Goal: Transaction & Acquisition: Download file/media

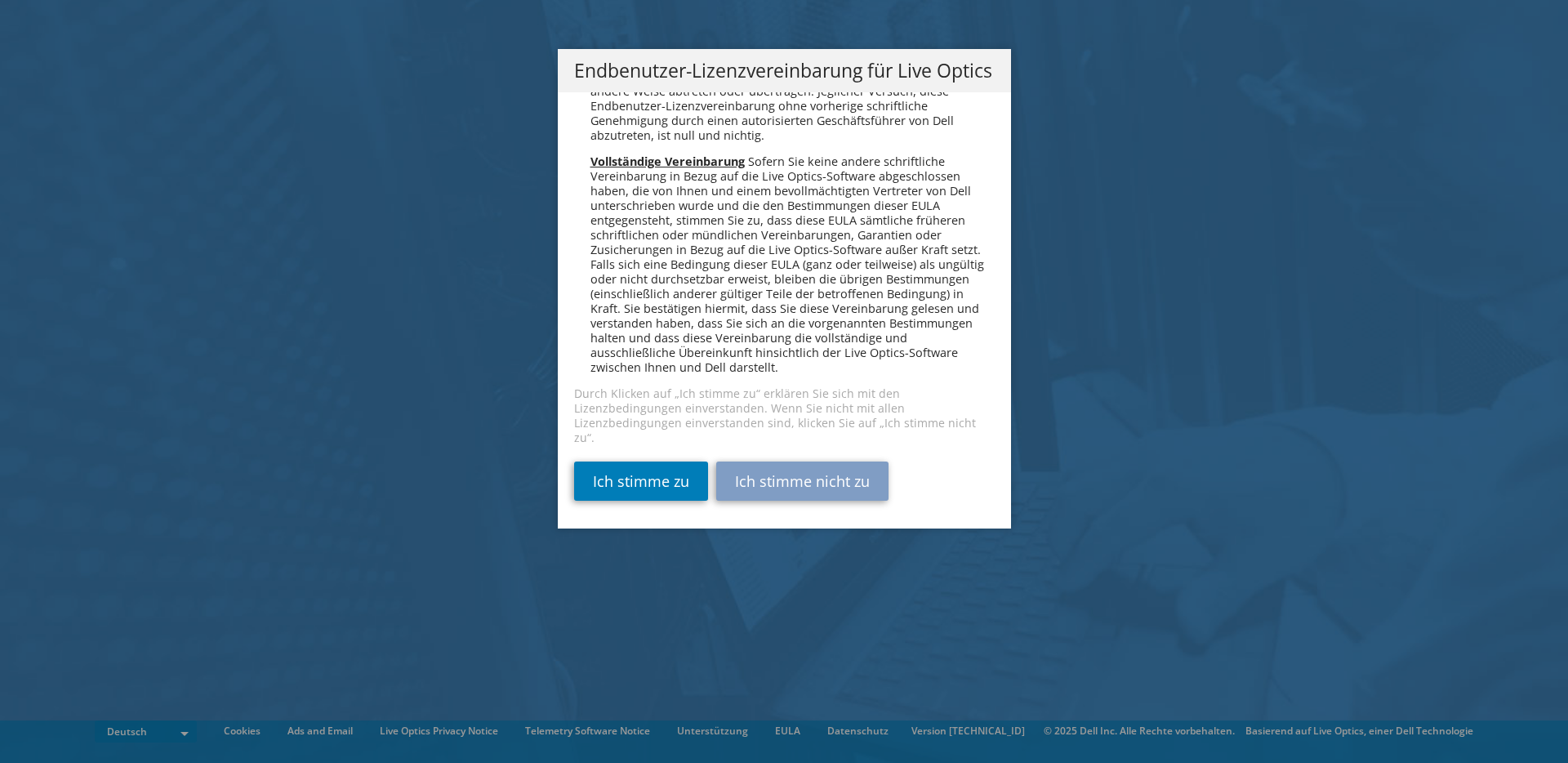
scroll to position [8029, 0]
click at [641, 480] on link "Ich stimme zu" at bounding box center [641, 481] width 134 height 39
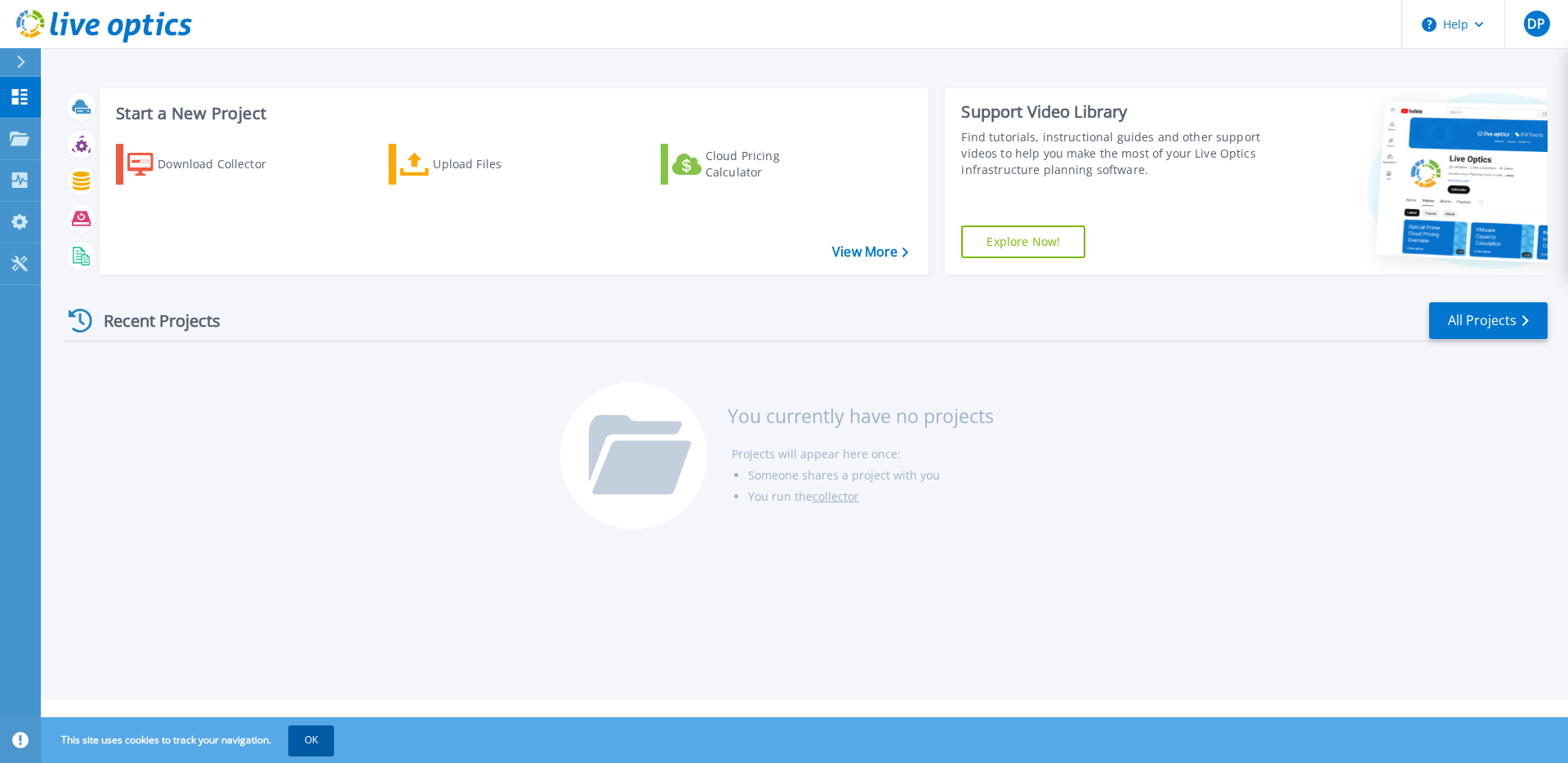
click at [315, 737] on button "OK" at bounding box center [311, 740] width 46 height 30
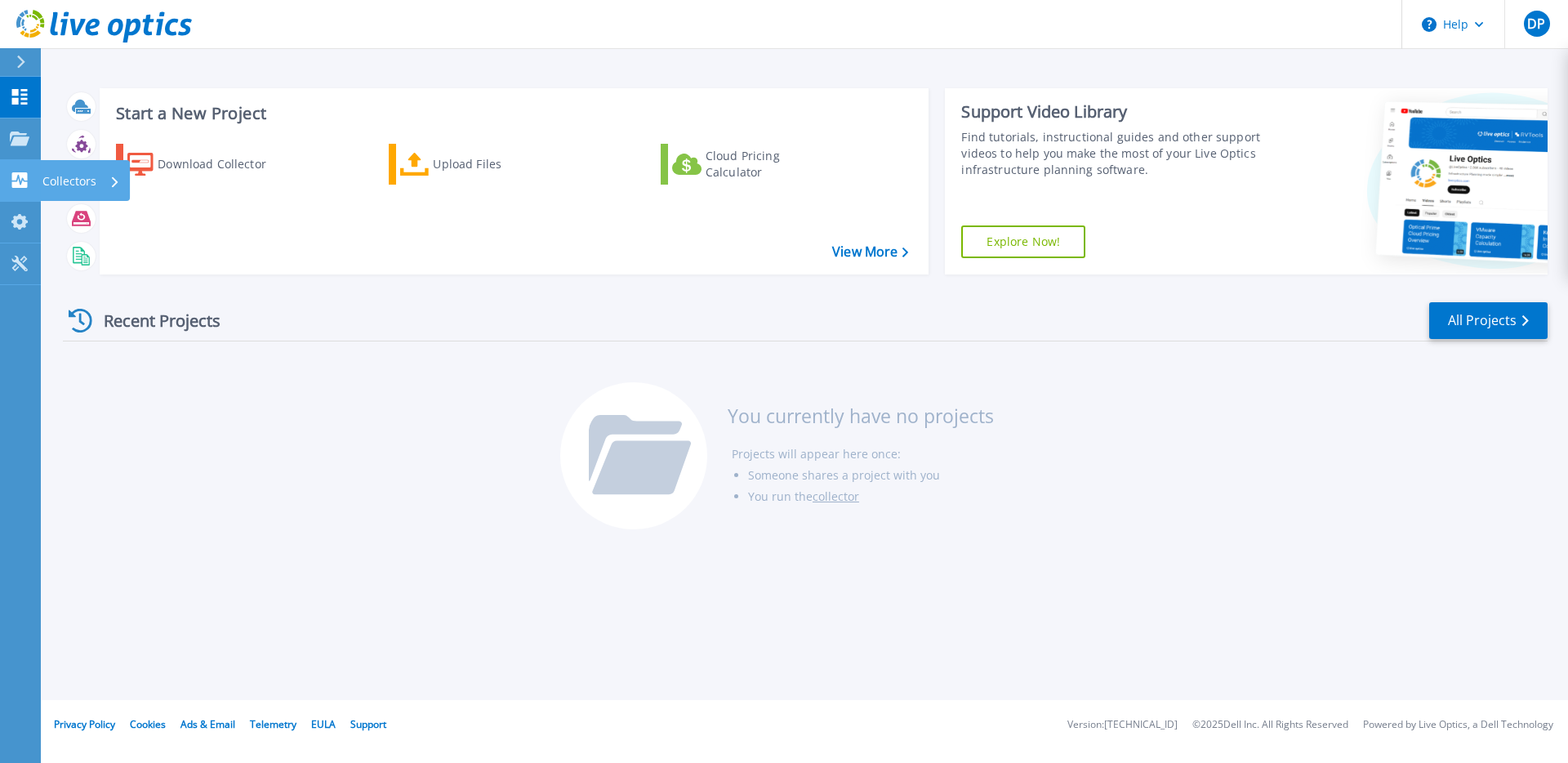
click at [22, 172] on icon at bounding box center [20, 180] width 20 height 15
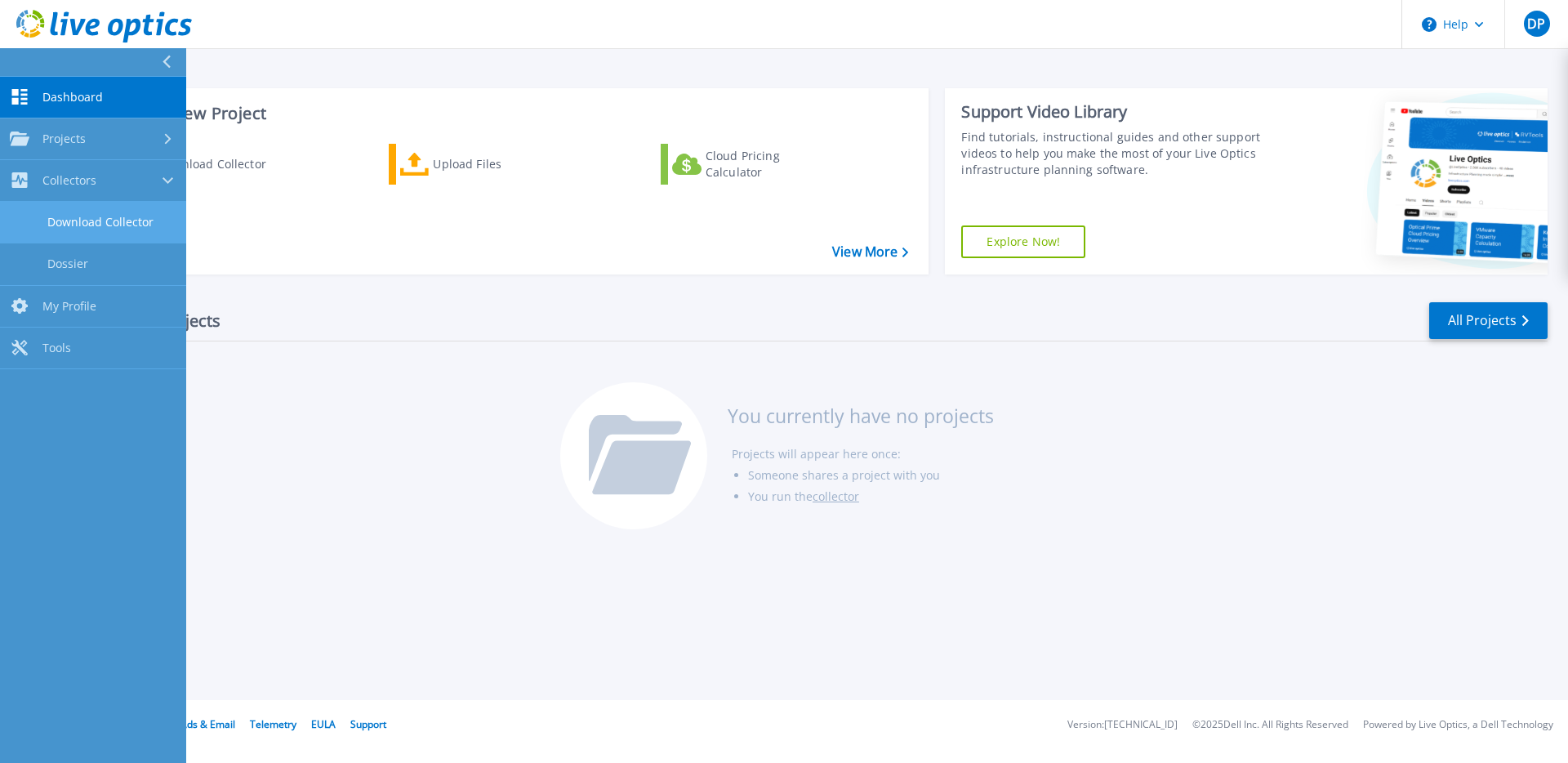
click at [119, 214] on link "Download Collector" at bounding box center [92, 223] width 186 height 41
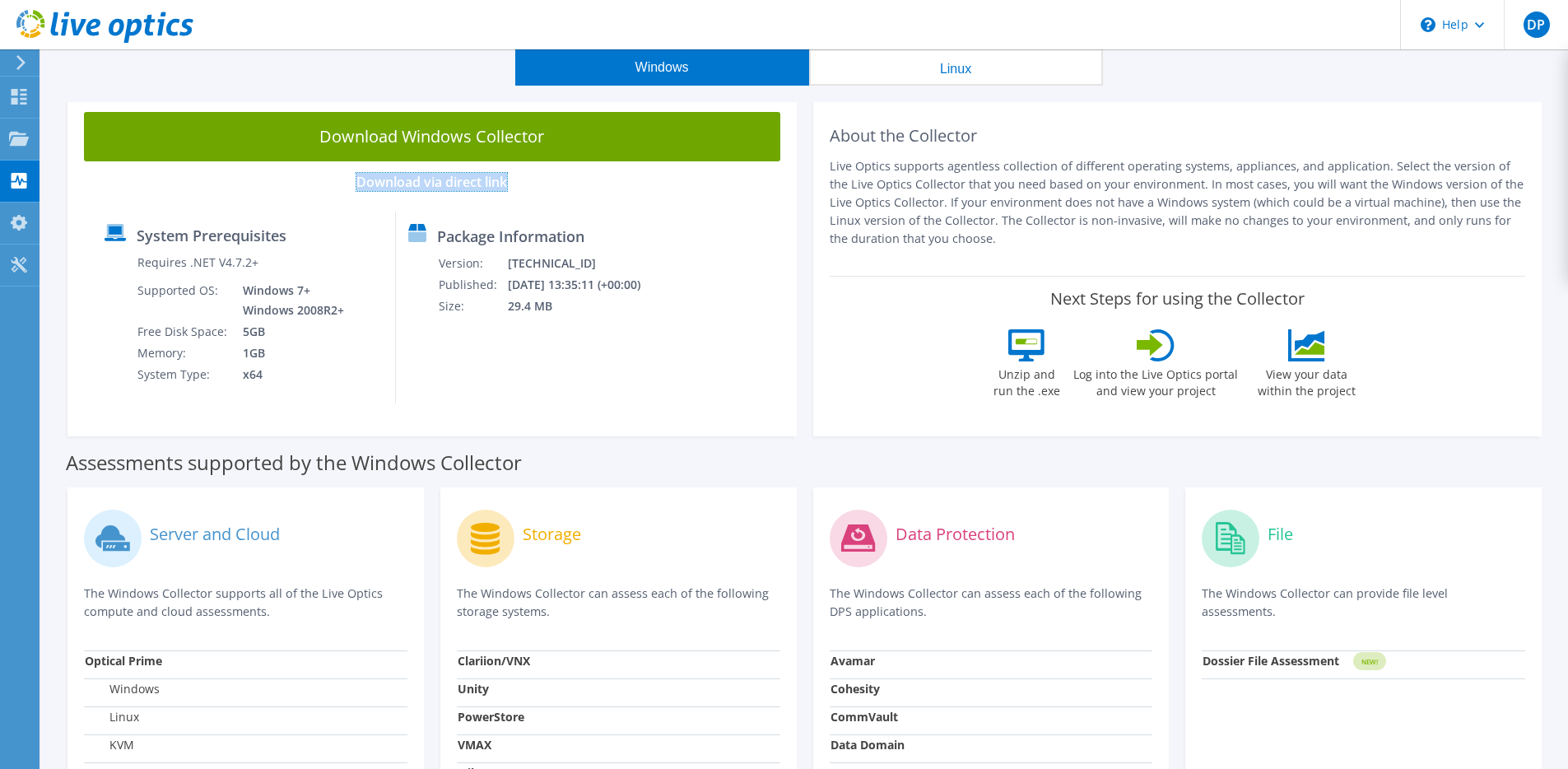
scroll to position [142, 0]
